Goal: Task Accomplishment & Management: Manage account settings

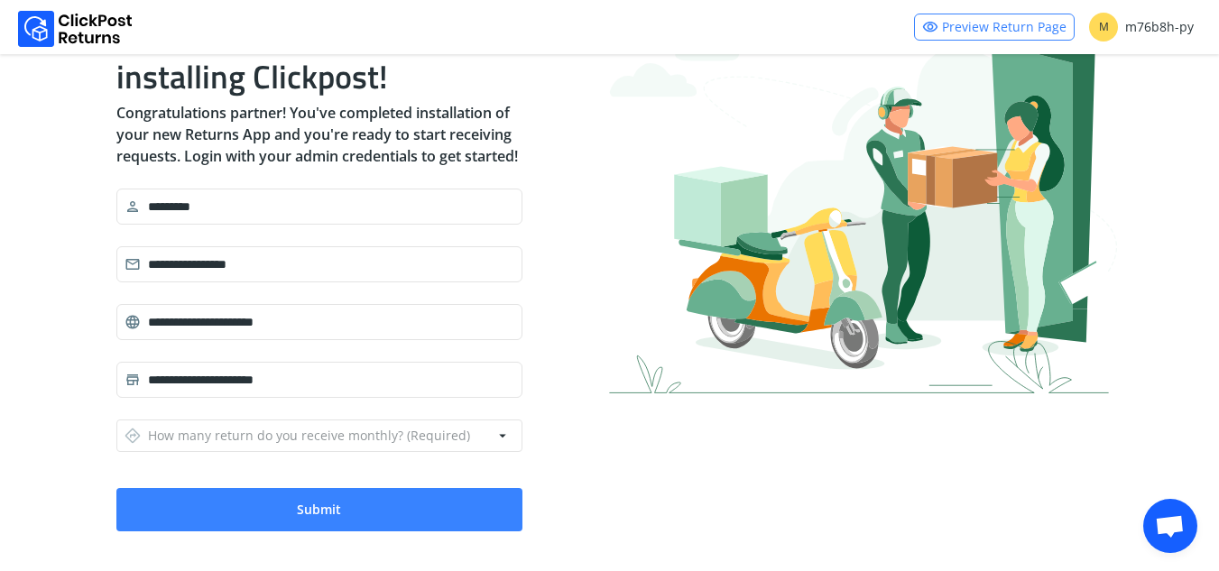
scroll to position [140, 0]
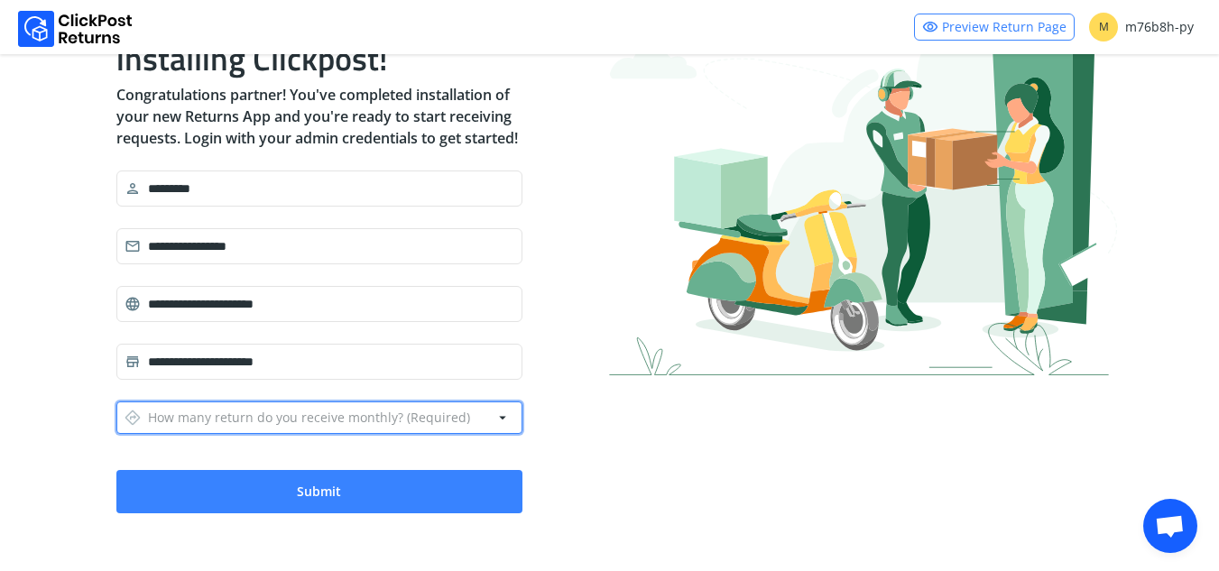
click at [469, 406] on button "directions How many return do you receive monthly? (Required) arrow_drop_down" at bounding box center [319, 418] width 406 height 32
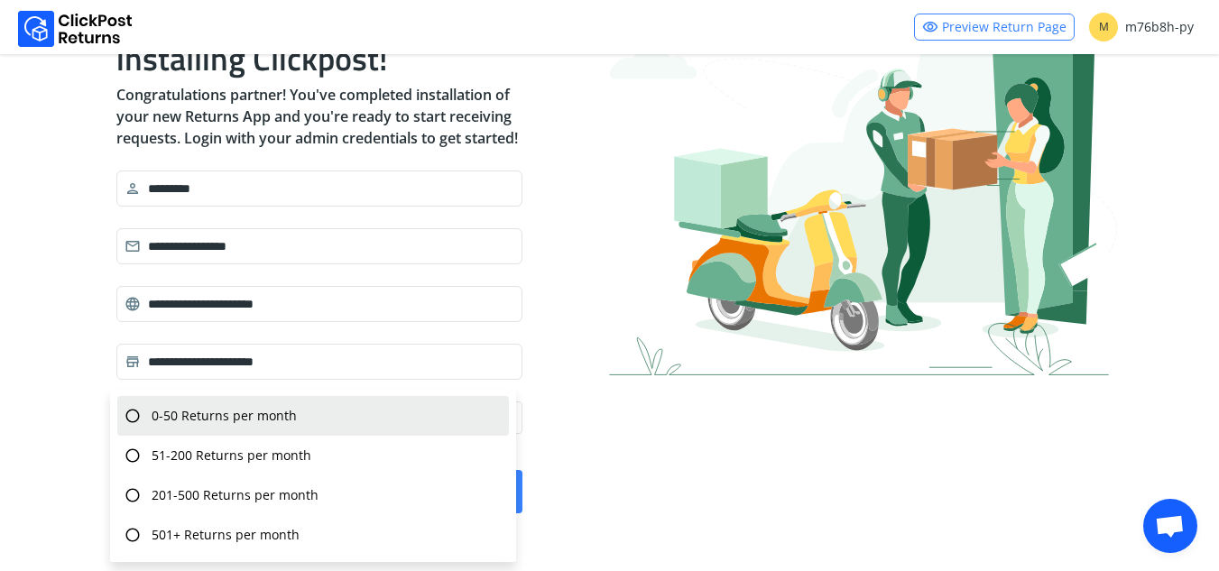
click at [421, 419] on div "radio_button_unchecked 0-50 Returns per month" at bounding box center [313, 416] width 392 height 40
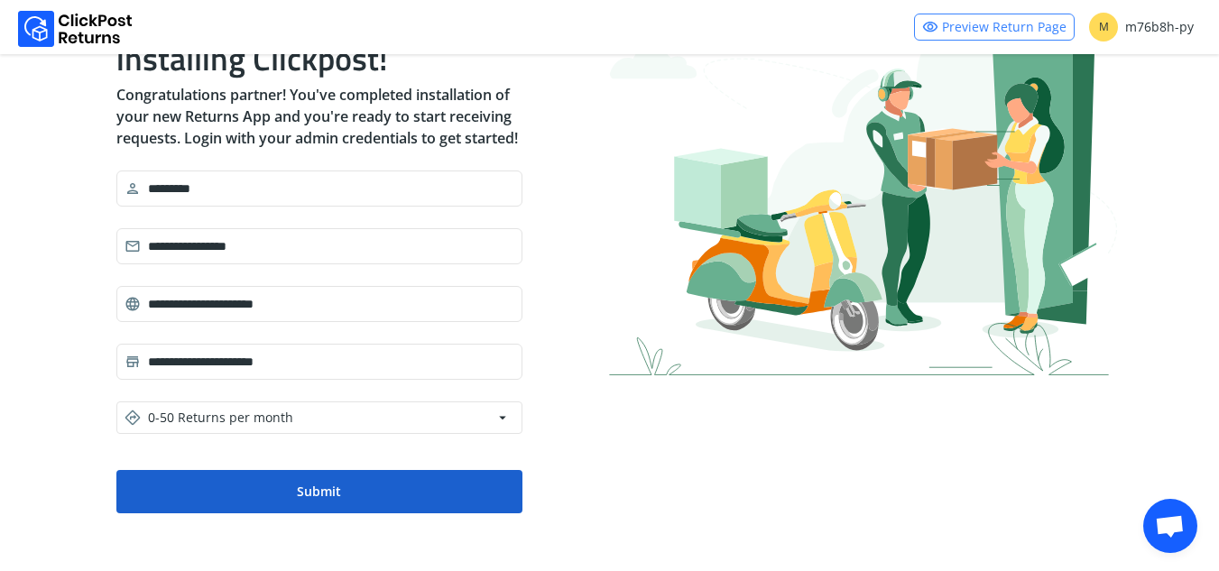
click at [460, 501] on button "Submit" at bounding box center [319, 491] width 406 height 43
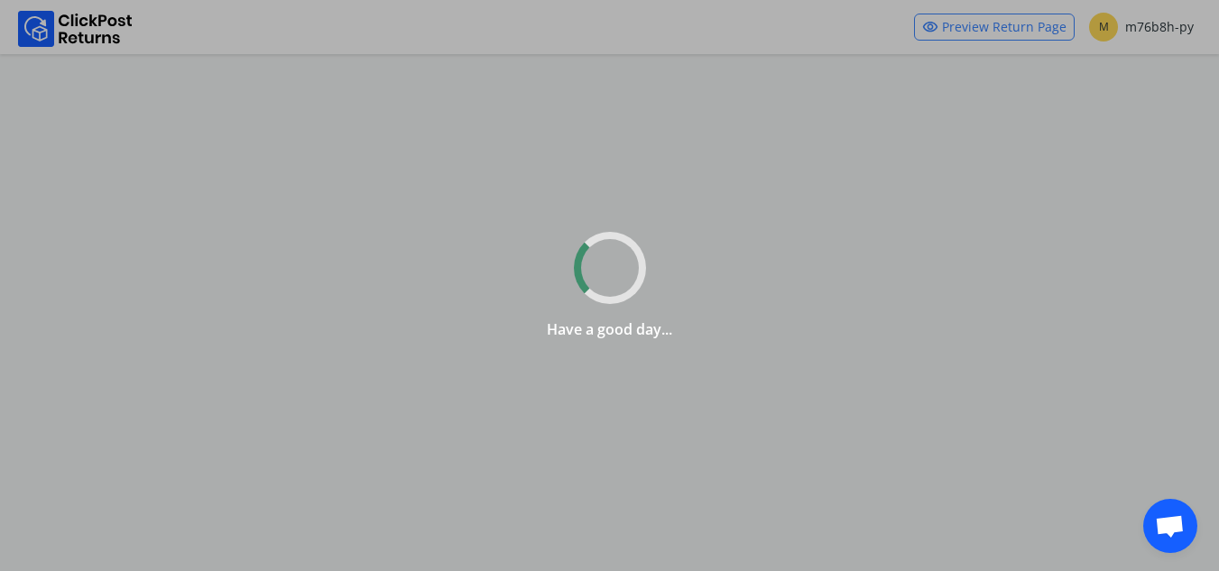
scroll to position [0, 0]
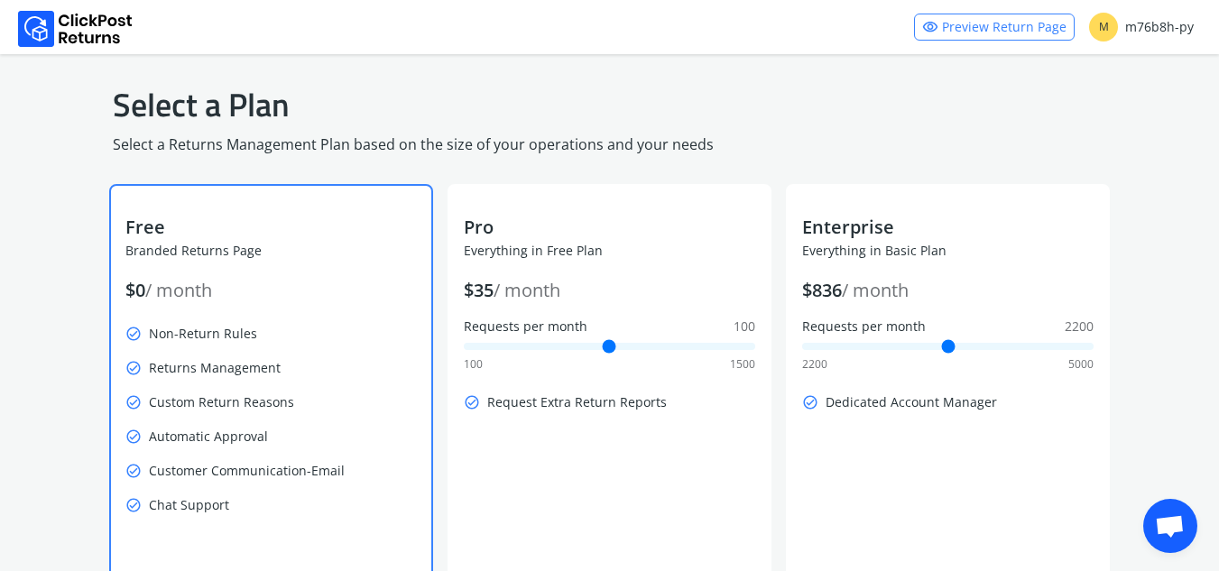
click at [312, 394] on p "check_circle Custom Return Reasons" at bounding box center [271, 402] width 292 height 25
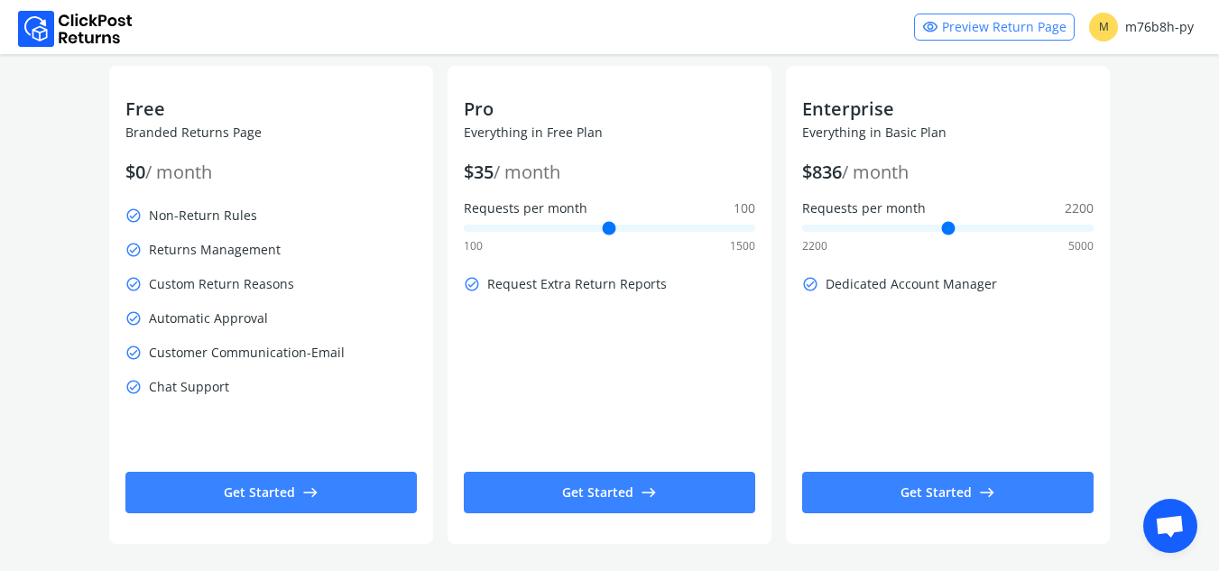
scroll to position [127, 0]
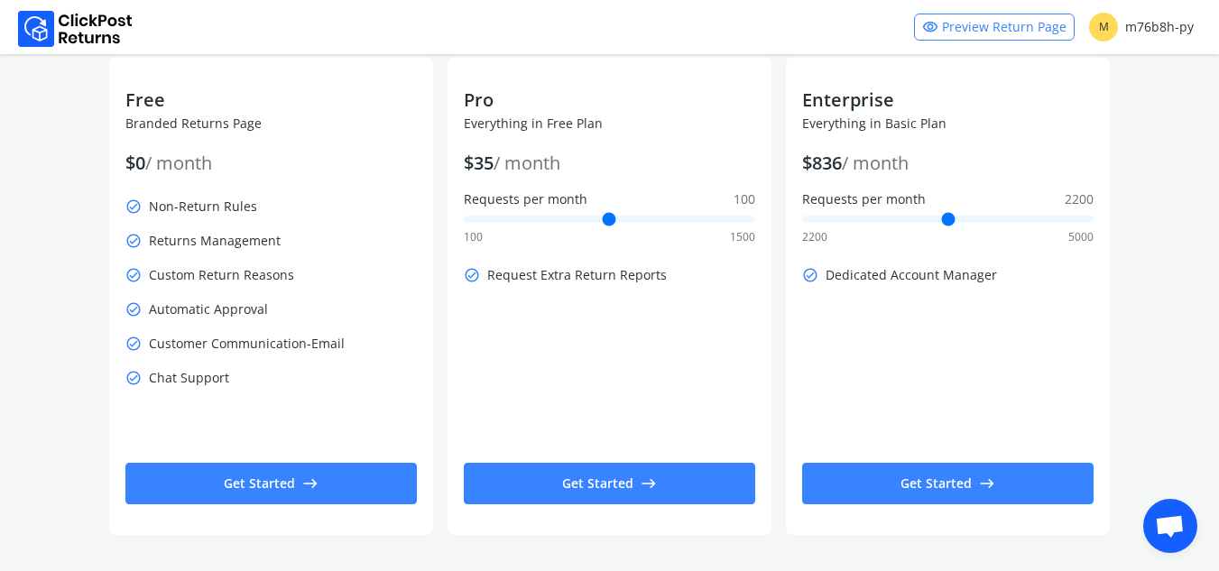
drag, startPoint x: 1218, startPoint y: 218, endPoint x: 1230, endPoint y: 264, distance: 47.7
click at [1218, 264] on html "visibility Preview Return Page M m76b8h-py Select a Plan Select a Returns Manag…" at bounding box center [609, 222] width 1219 height 699
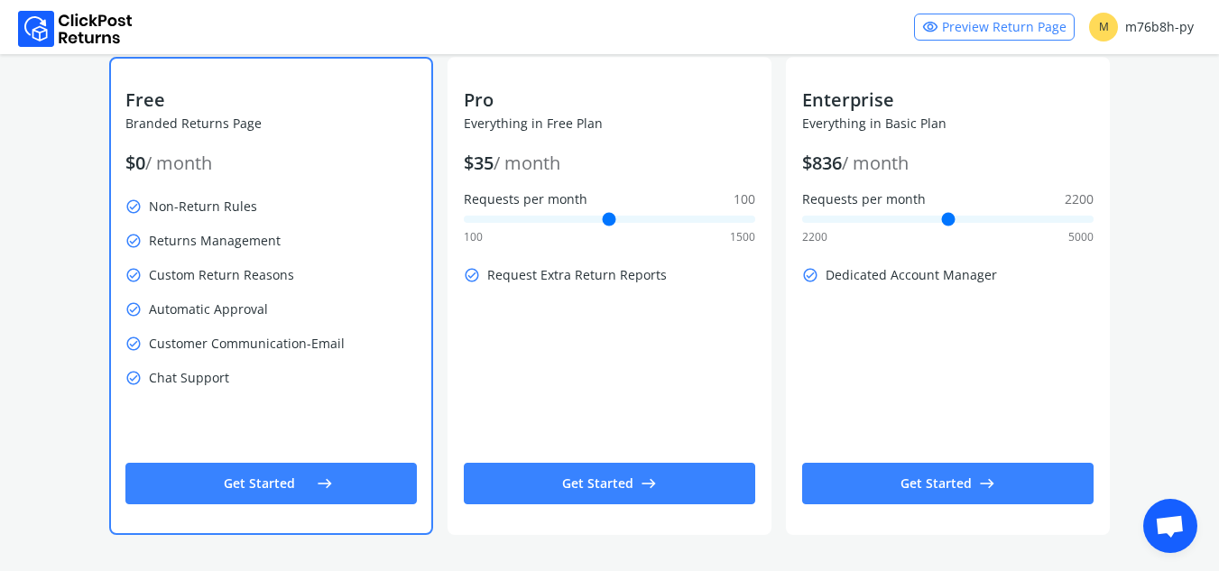
click at [313, 473] on button "Get Started east" at bounding box center [271, 484] width 292 height 42
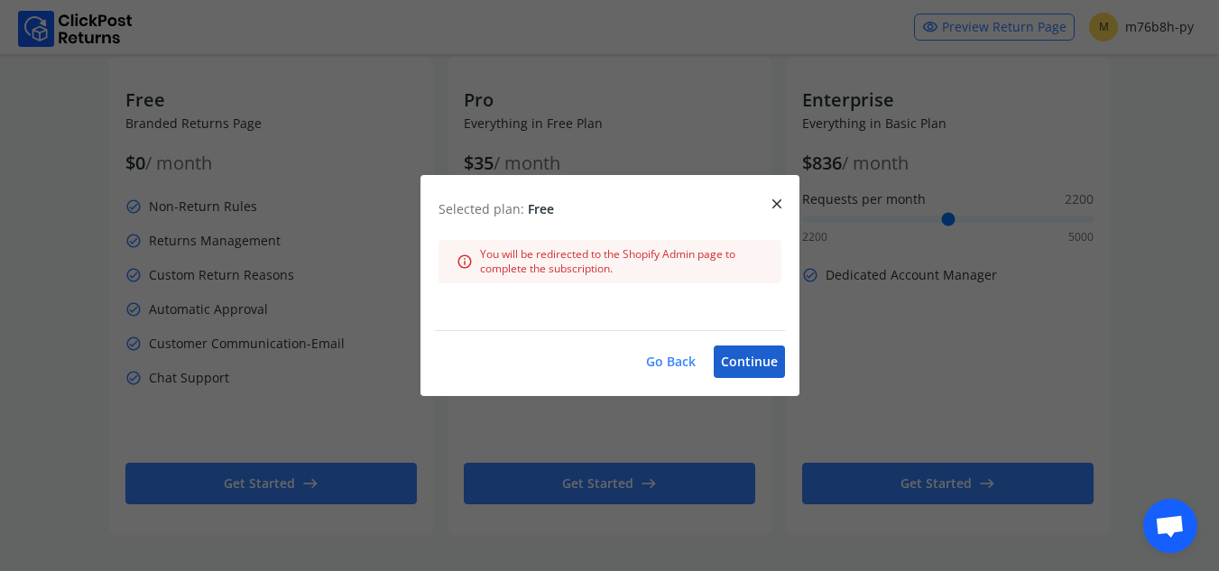
click at [755, 348] on button "Continue" at bounding box center [749, 362] width 71 height 32
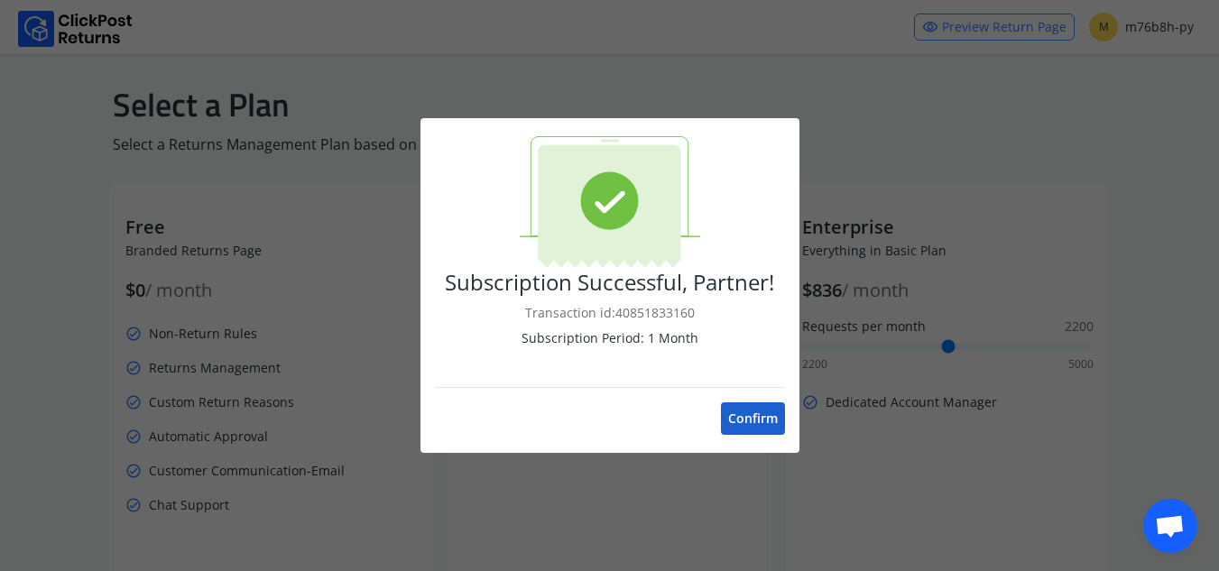
click at [756, 422] on button "Confirm" at bounding box center [753, 419] width 64 height 32
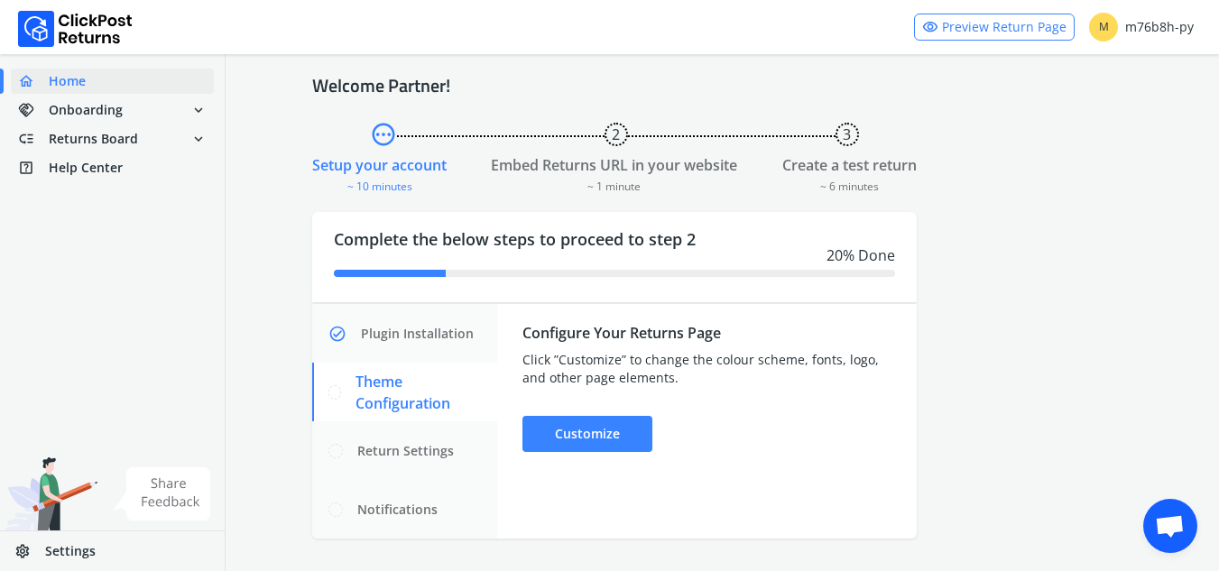
scroll to position [25, 0]
click at [132, 131] on span "Returns Board" at bounding box center [93, 139] width 89 height 18
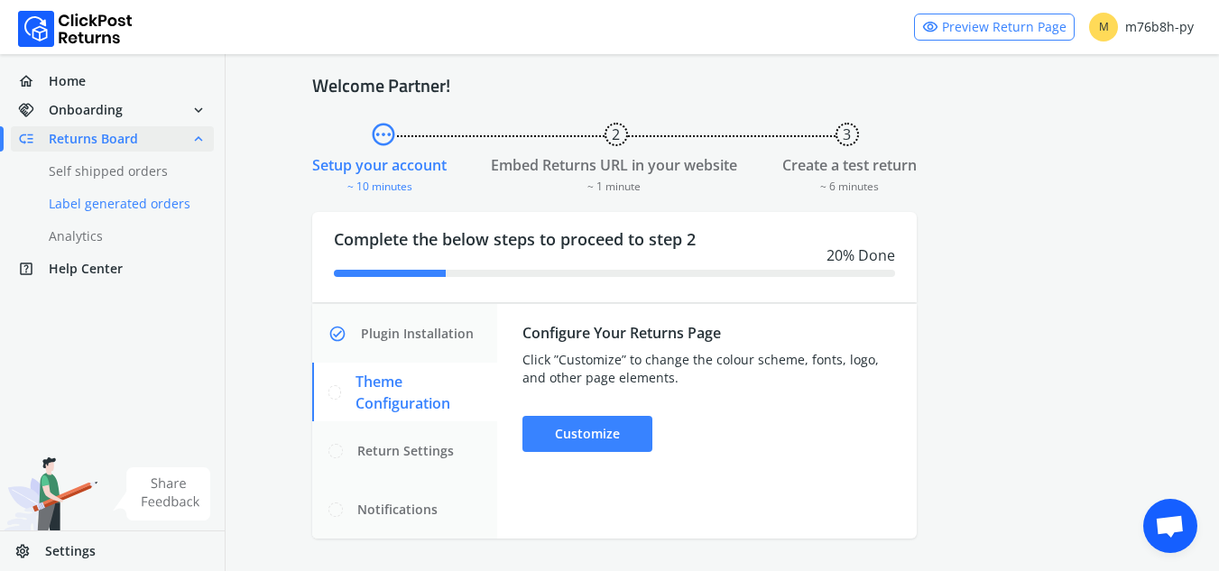
click at [142, 201] on link "done Label generated orders" at bounding box center [123, 203] width 225 height 25
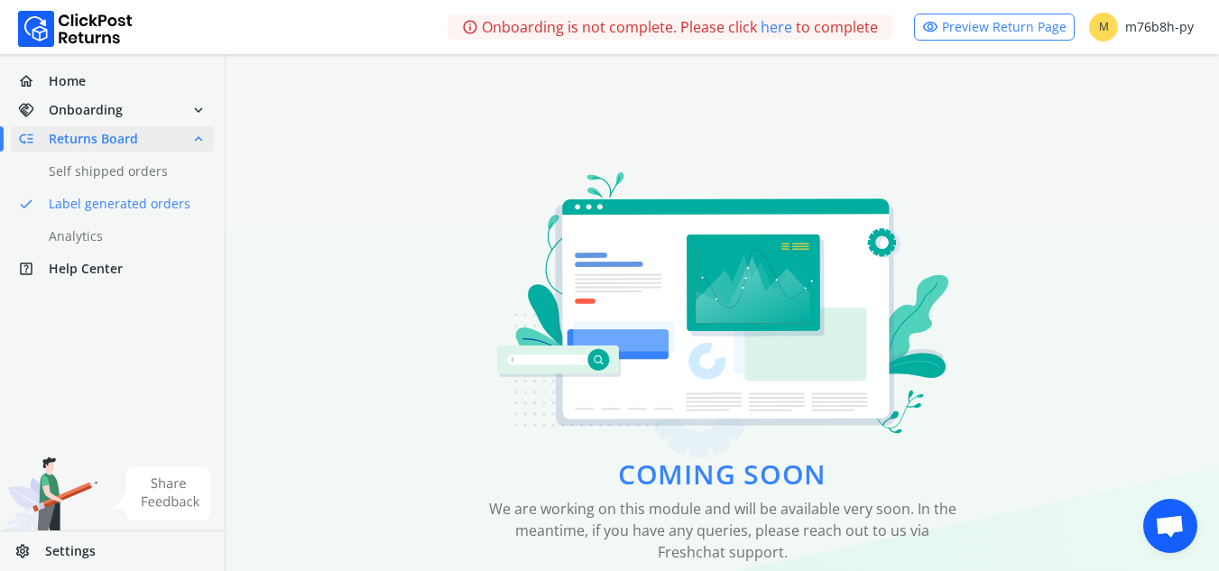
scroll to position [47, 0]
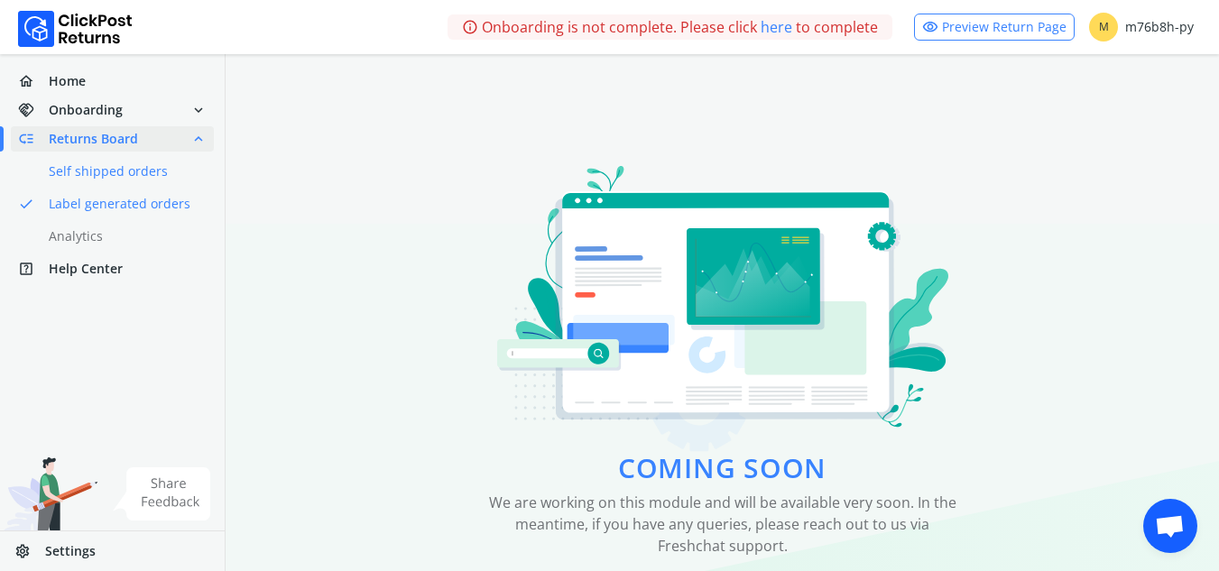
click at [147, 165] on link "done Self shipped orders" at bounding box center [123, 171] width 225 height 25
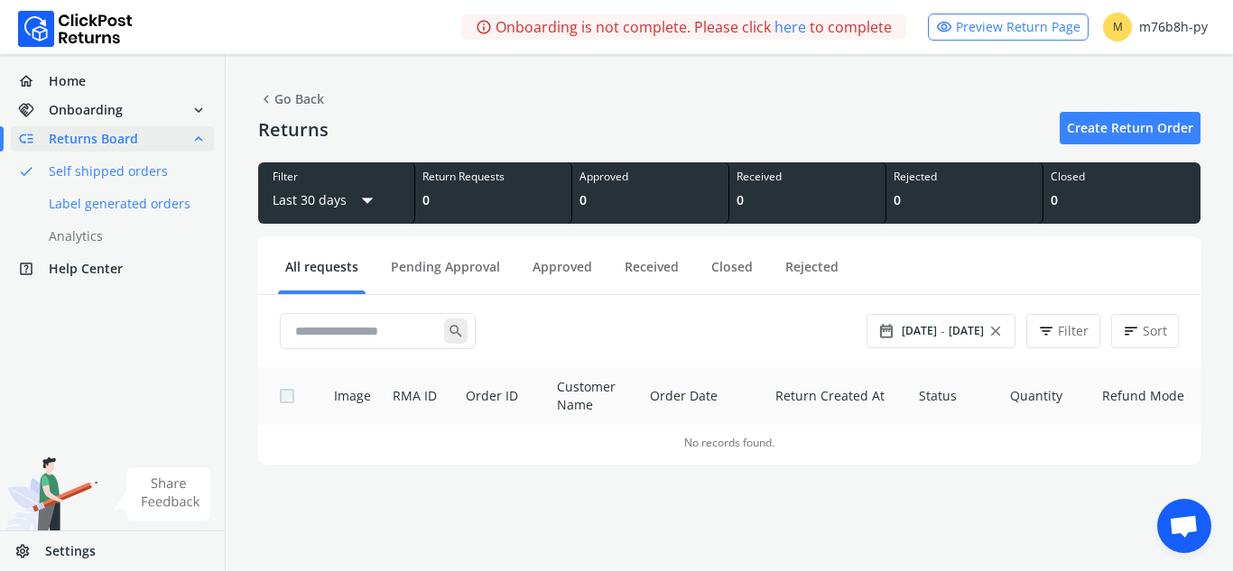
click at [120, 203] on link "done Label generated orders" at bounding box center [123, 203] width 225 height 25
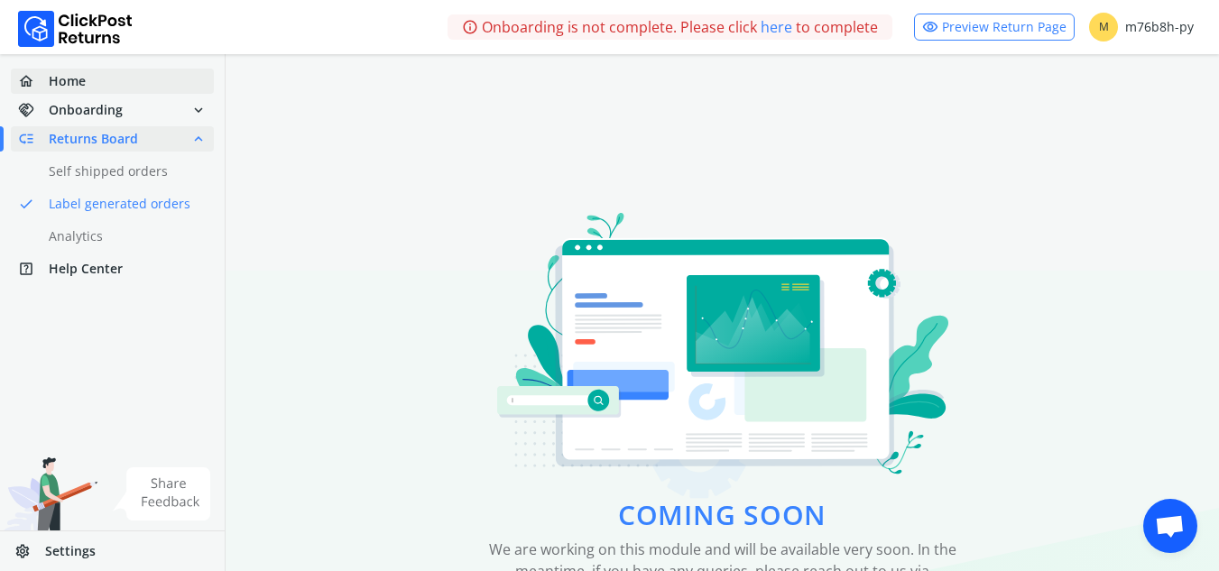
click at [123, 83] on link "home Home" at bounding box center [112, 81] width 203 height 25
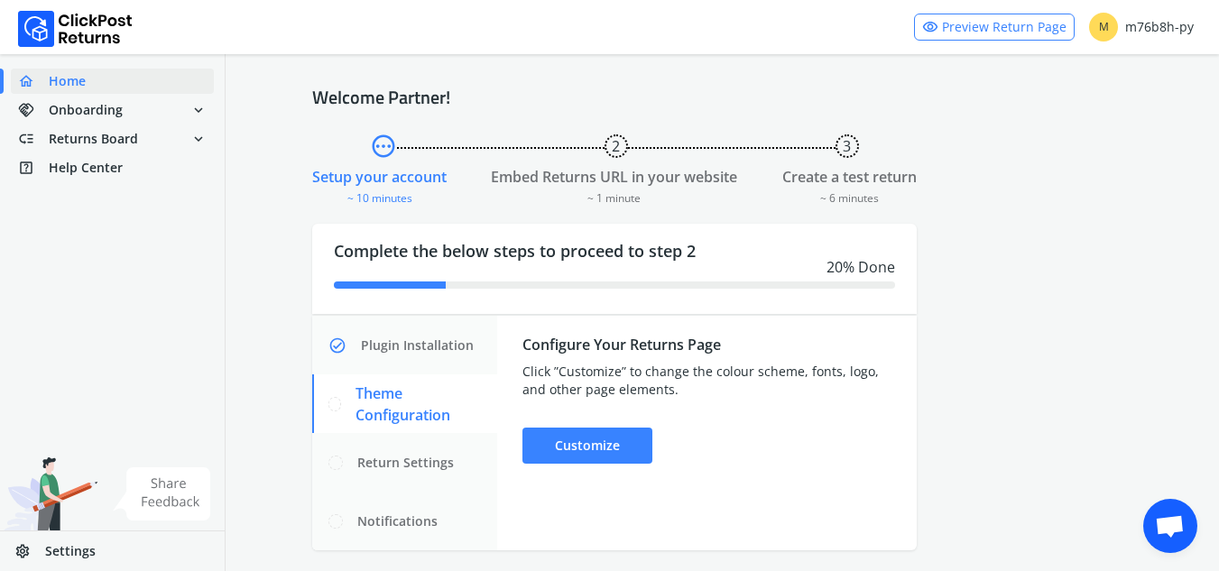
scroll to position [25, 0]
click at [1157, 35] on div "M m76b8h-py" at bounding box center [1141, 27] width 105 height 29
click at [72, 552] on span "Settings" at bounding box center [70, 551] width 51 height 18
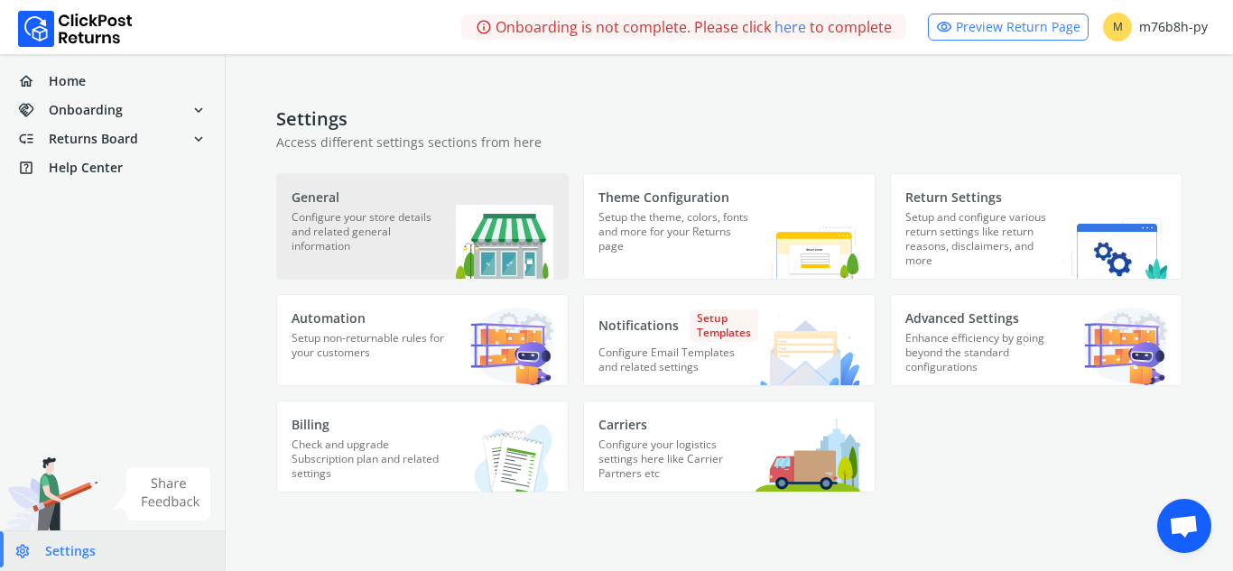
click at [464, 244] on img at bounding box center [504, 242] width 97 height 74
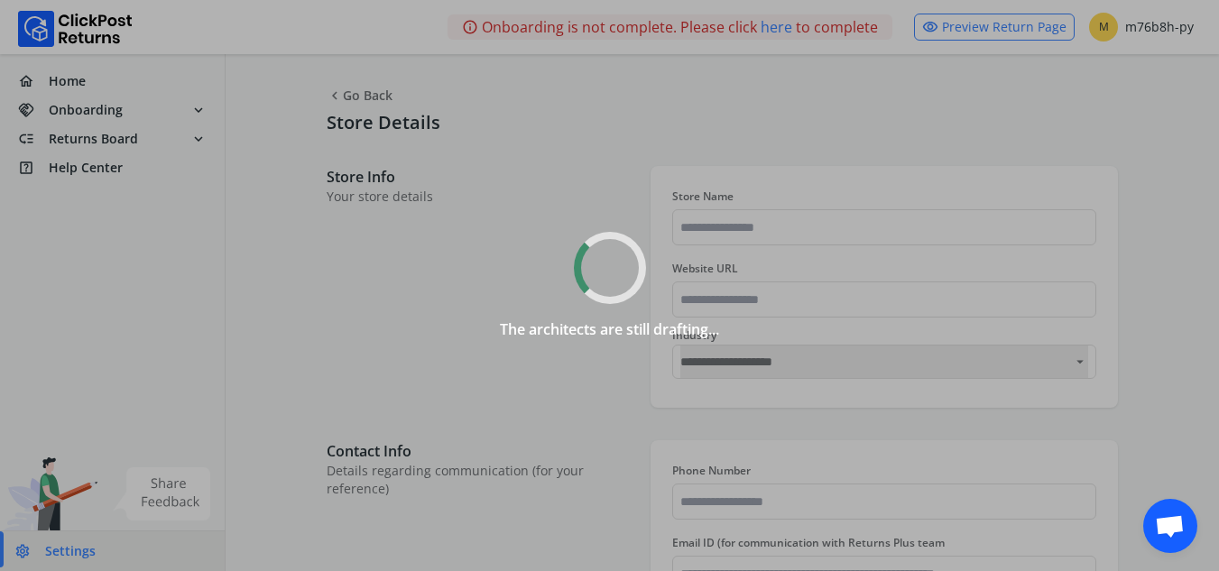
type input "*********"
type input "**********"
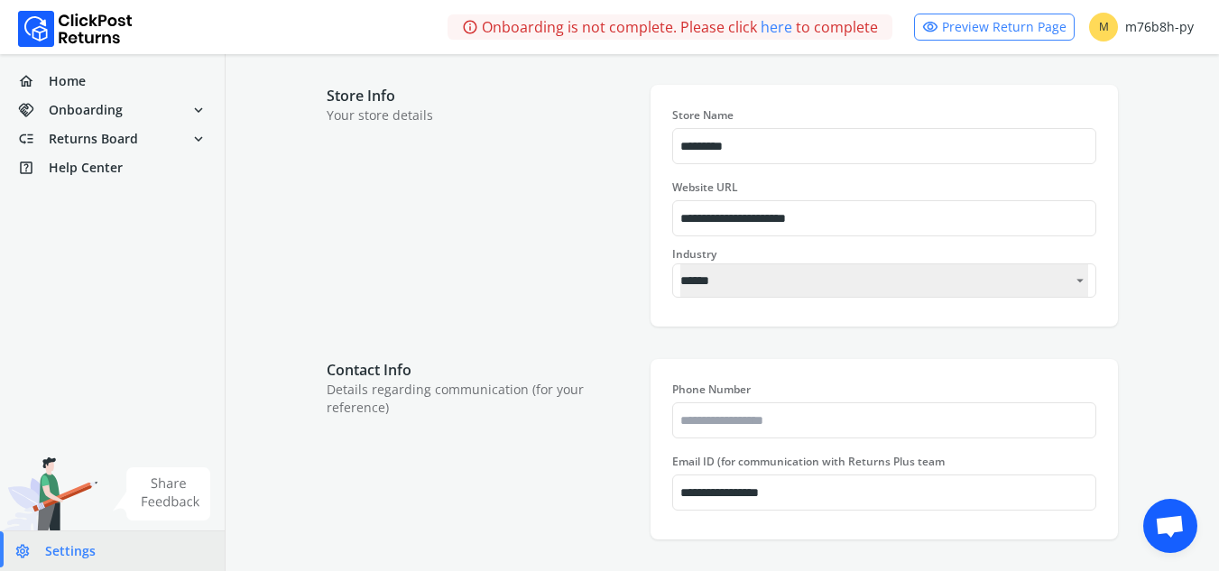
scroll to position [183, 0]
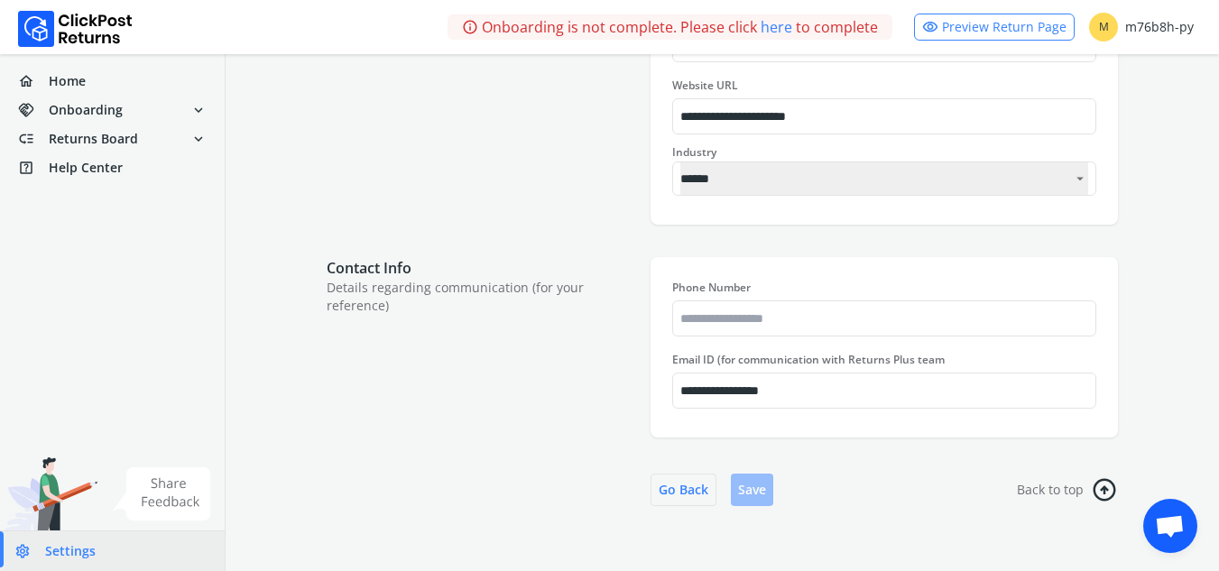
click at [85, 554] on span "Settings" at bounding box center [70, 551] width 51 height 18
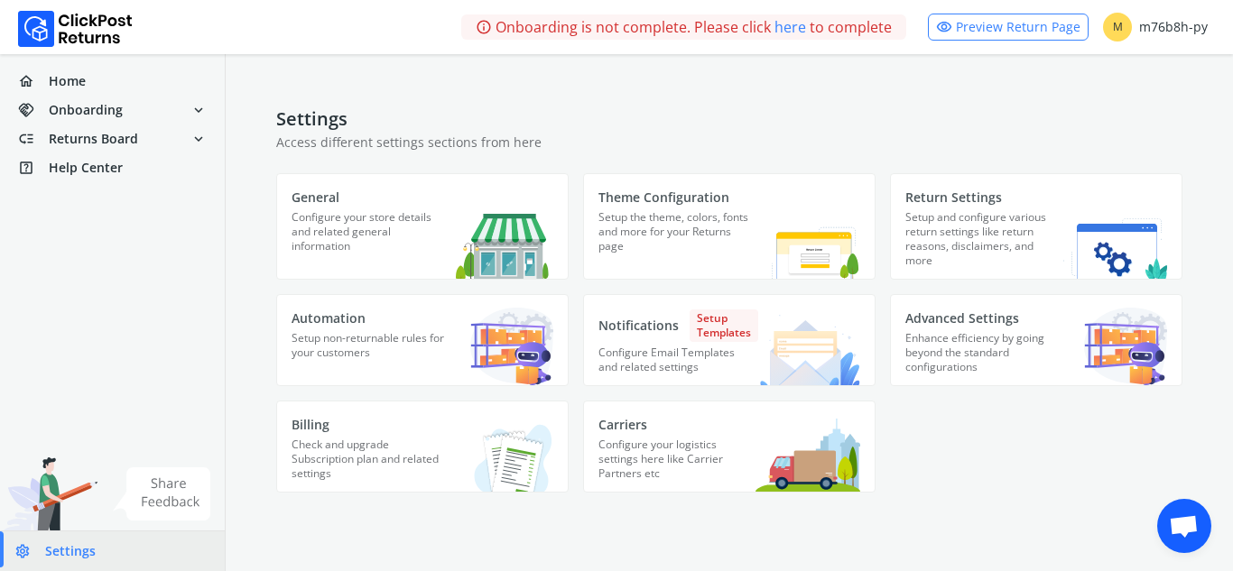
click at [1035, 34] on link "visibility Preview Return Page" at bounding box center [1008, 27] width 161 height 27
